Goal: Task Accomplishment & Management: Complete application form

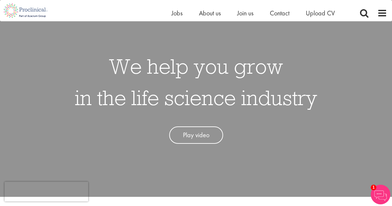
scroll to position [30, 0]
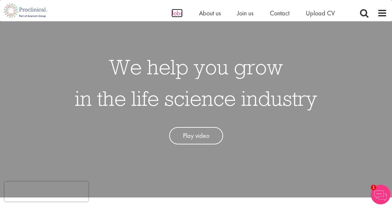
click at [178, 13] on span "Jobs" at bounding box center [177, 13] width 11 height 8
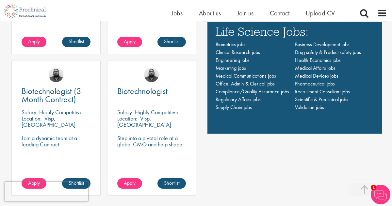
scroll to position [466, 0]
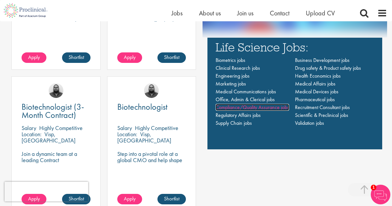
click at [251, 105] on span "Compliance/Quality Assurance jobs" at bounding box center [253, 107] width 74 height 7
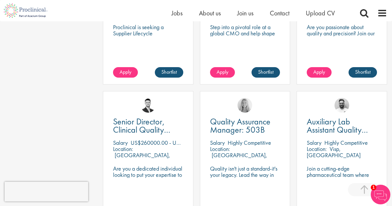
scroll to position [432, 0]
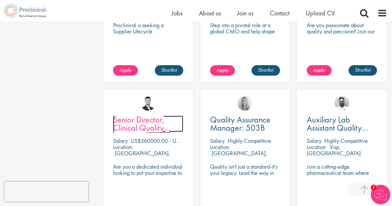
click at [134, 119] on span "Senior Director, Clinical Quality Assurance" at bounding box center [141, 127] width 57 height 27
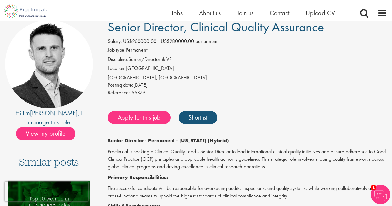
scroll to position [38, 0]
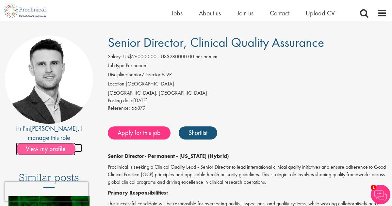
click at [63, 142] on span "View my profile" at bounding box center [45, 148] width 59 height 13
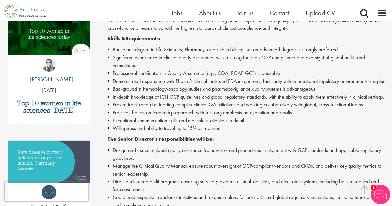
scroll to position [401, 0]
